Goal: Share content

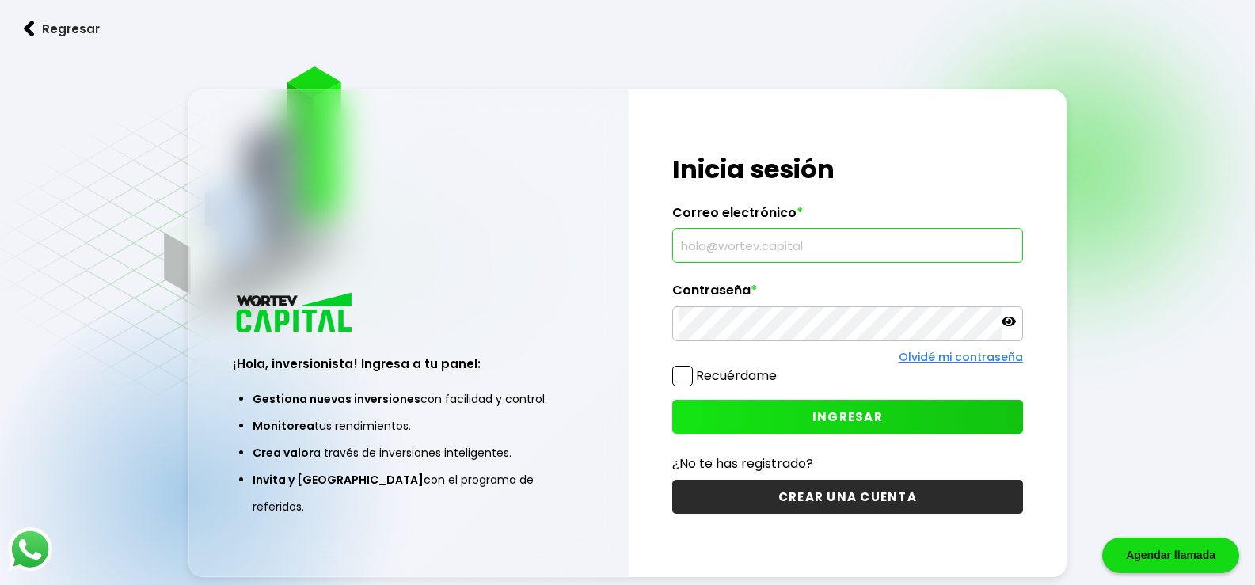
click at [691, 247] on input "text" at bounding box center [847, 245] width 337 height 33
type input "[EMAIL_ADDRESS][DOMAIN_NAME]"
click at [683, 376] on span at bounding box center [682, 376] width 21 height 21
click at [780, 368] on input "Recuérdame" at bounding box center [780, 368] width 0 height 0
click at [839, 418] on span "INGRESAR" at bounding box center [847, 417] width 70 height 17
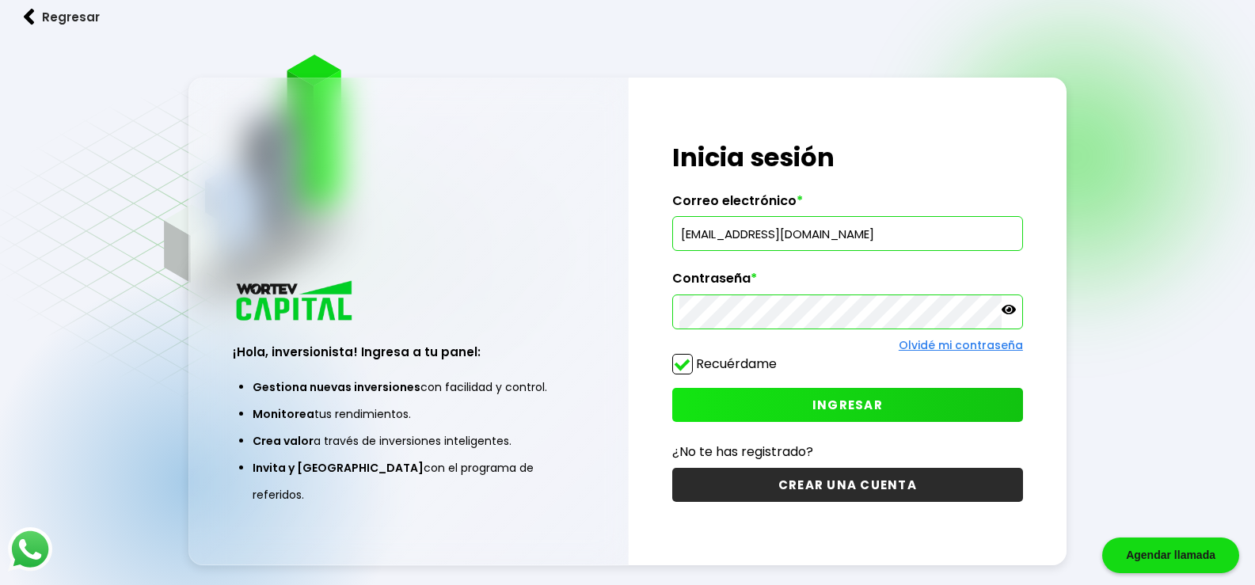
scroll to position [13, 0]
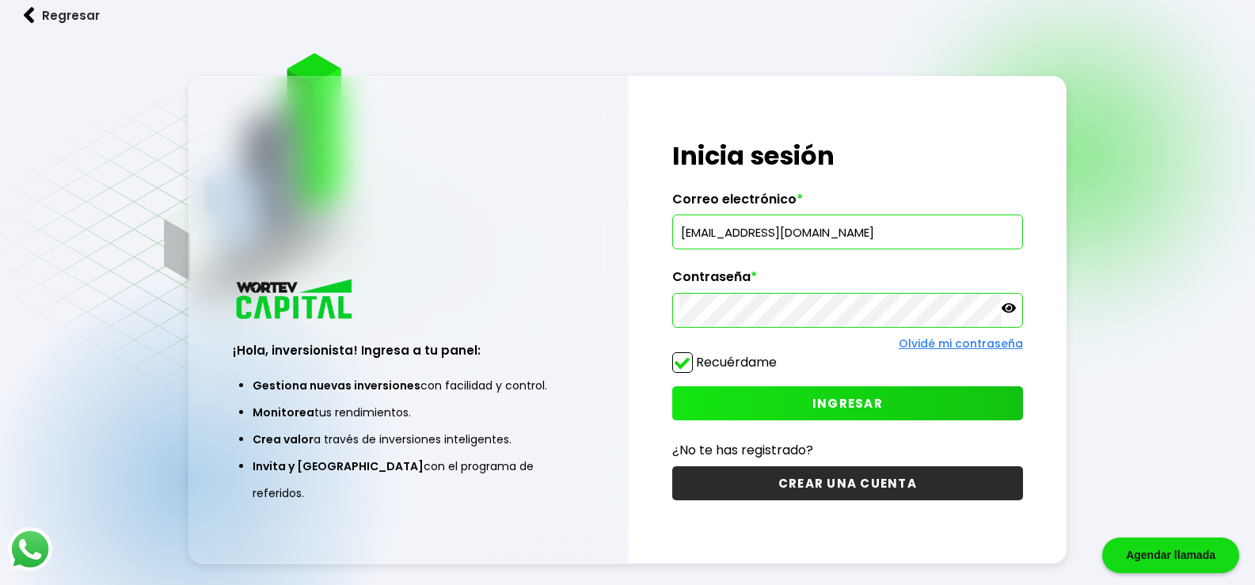
click at [834, 401] on span "INGRESAR" at bounding box center [847, 403] width 70 height 17
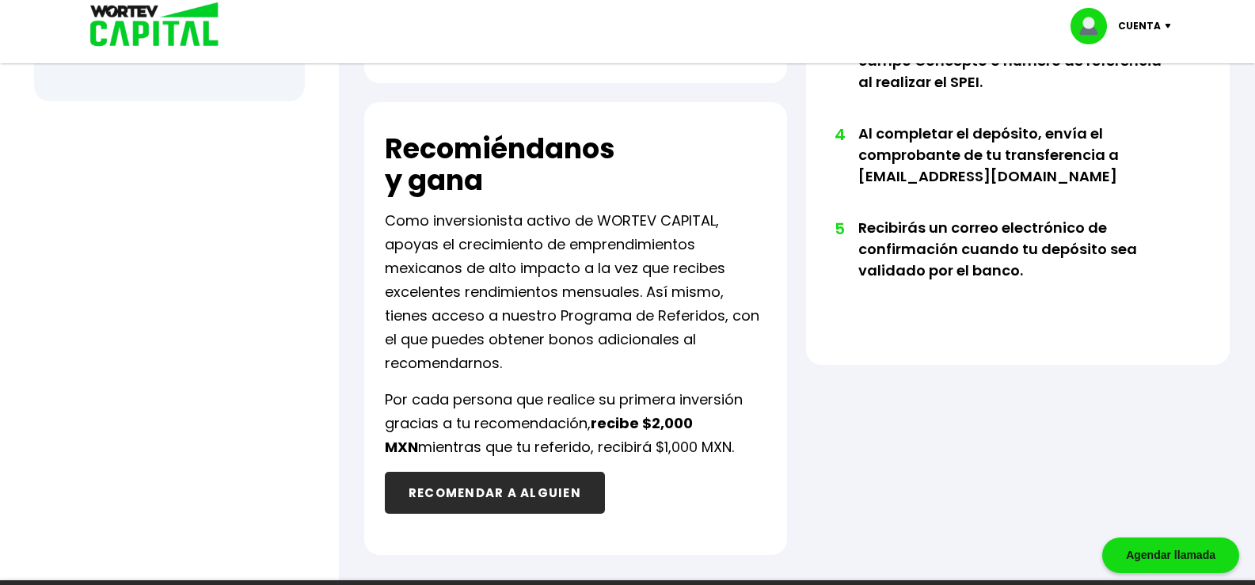
scroll to position [799, 0]
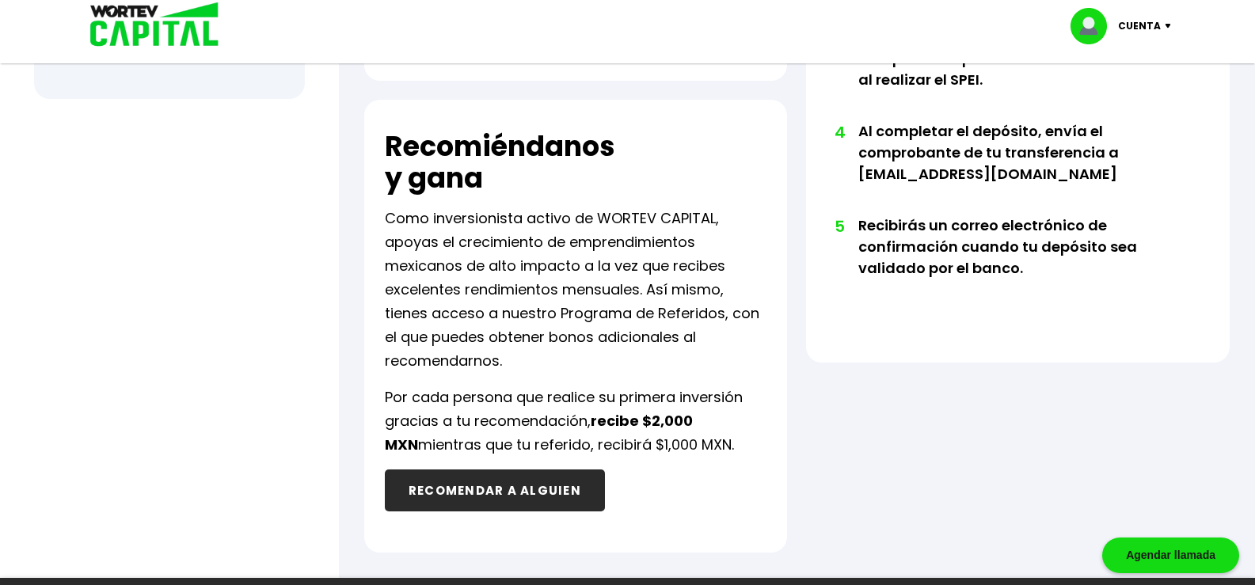
click at [494, 490] on button "RECOMENDAR A ALGUIEN" at bounding box center [495, 491] width 220 height 42
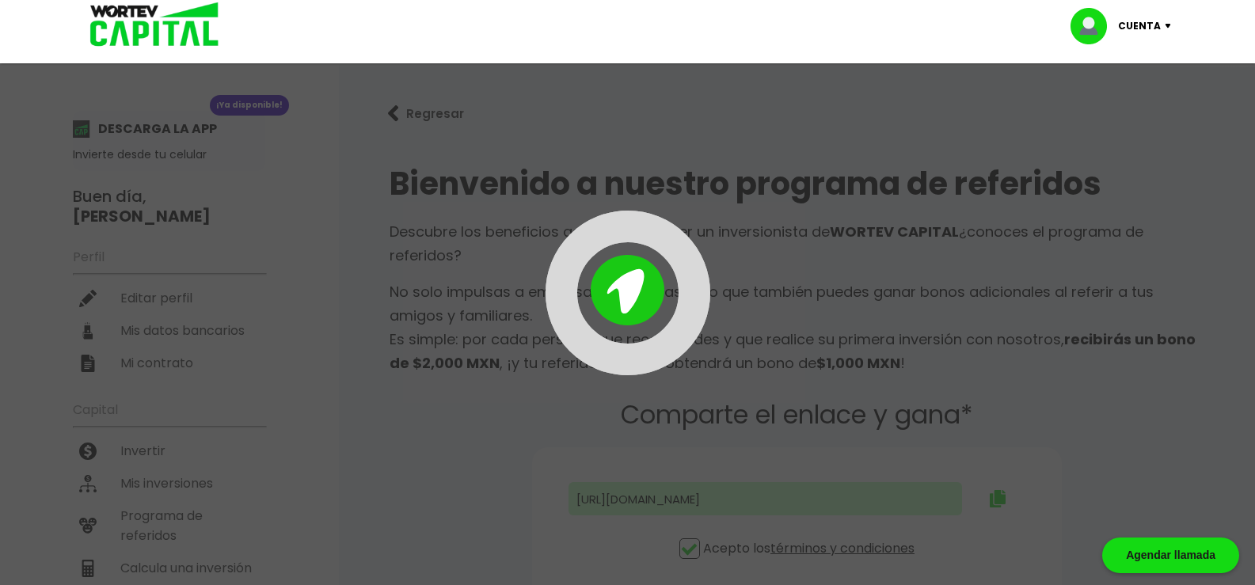
type input "[URL][DOMAIN_NAME]"
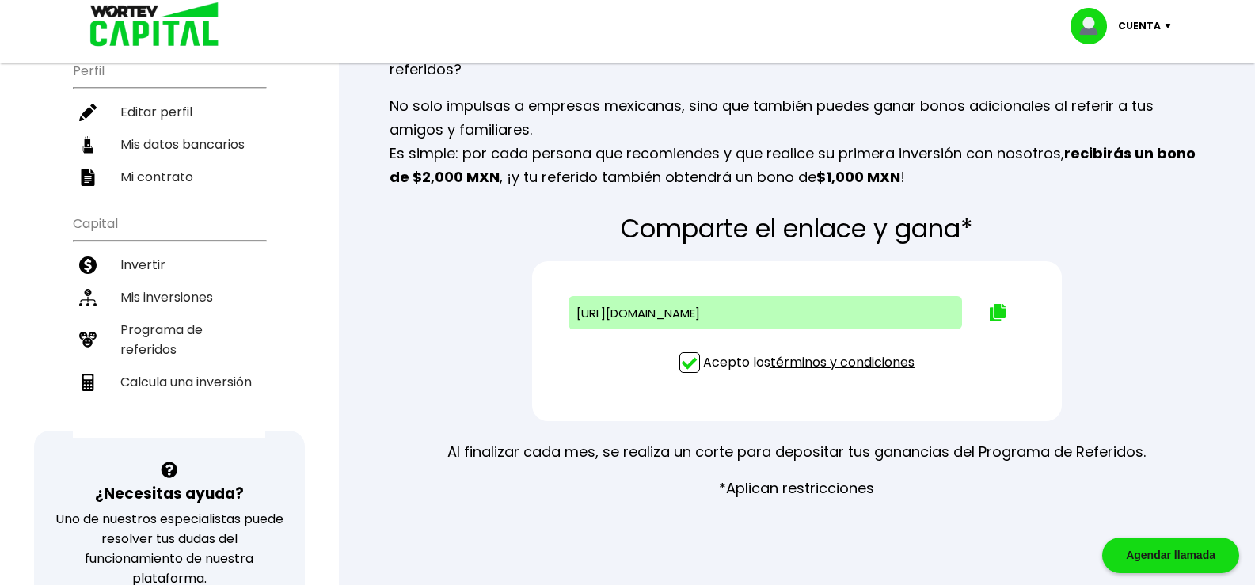
scroll to position [183, 0]
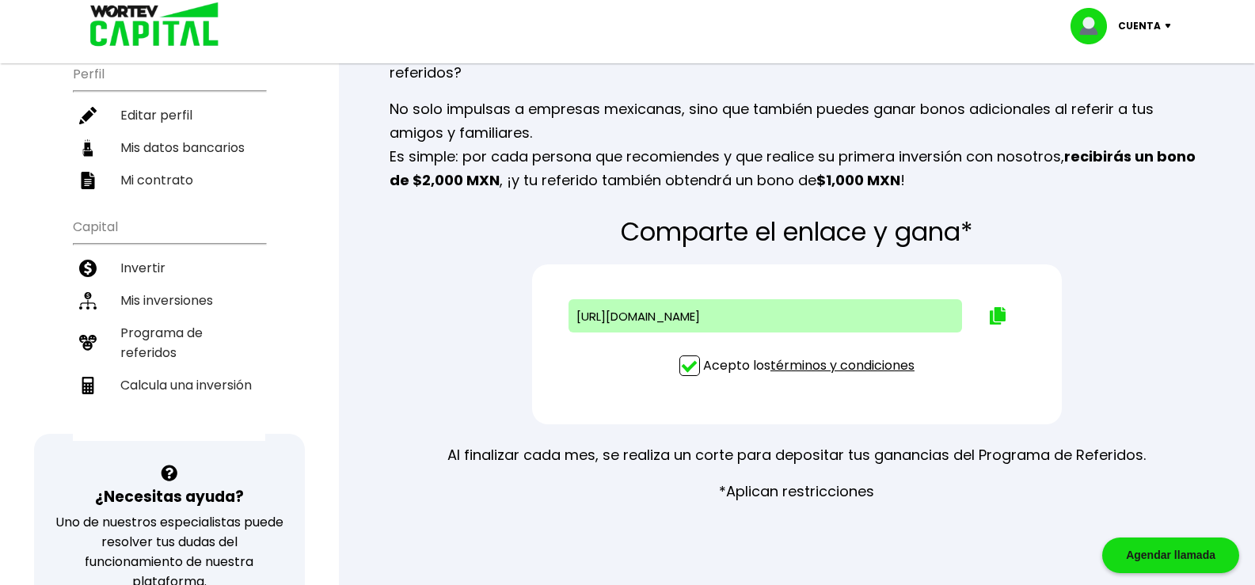
click at [896, 314] on div "[URL][DOMAIN_NAME]" at bounding box center [766, 315] width 394 height 33
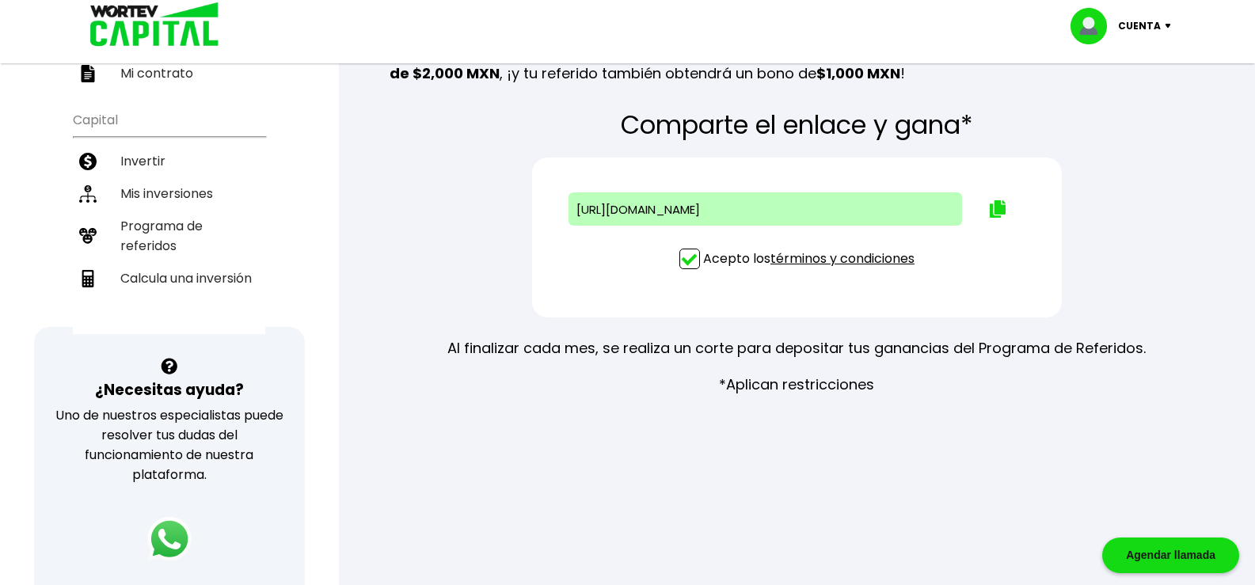
scroll to position [277, 0]
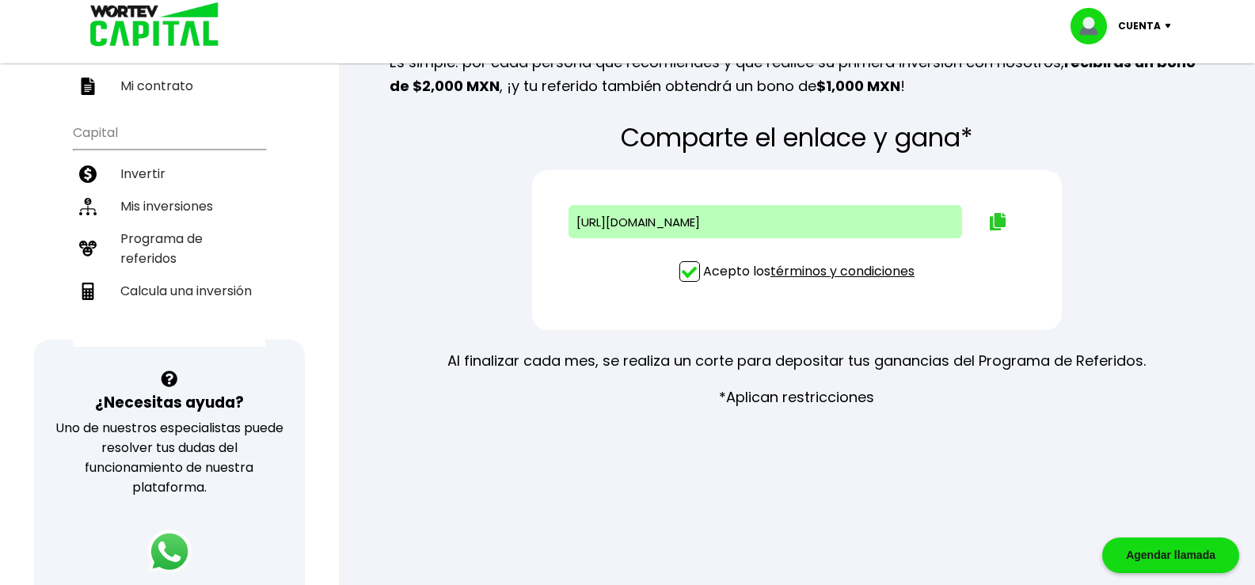
click at [999, 222] on img at bounding box center [998, 221] width 16 height 17
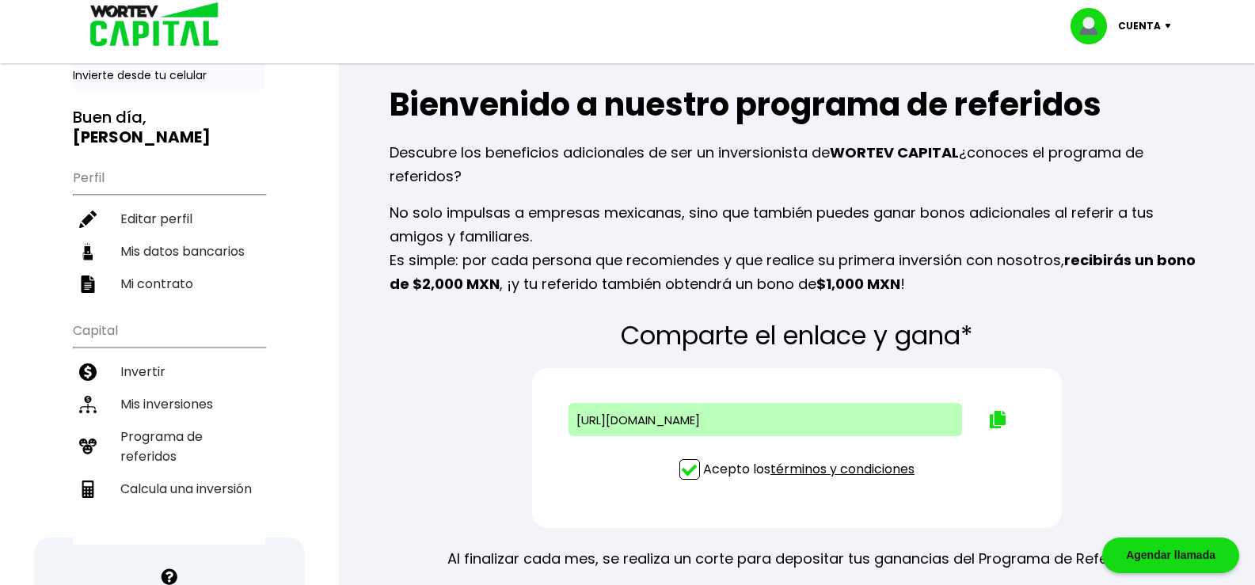
scroll to position [81, 0]
